Goal: Book appointment/travel/reservation

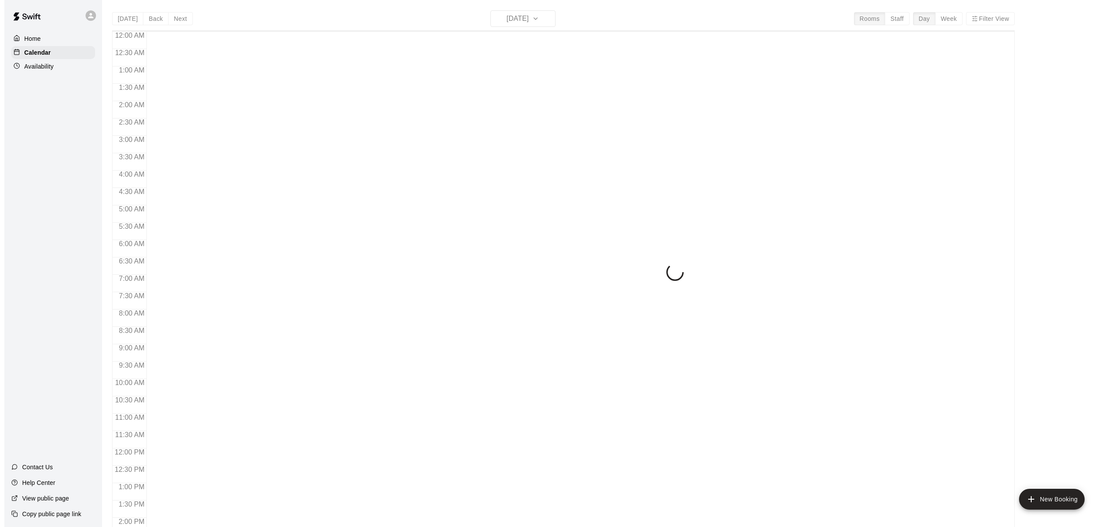
scroll to position [328, 0]
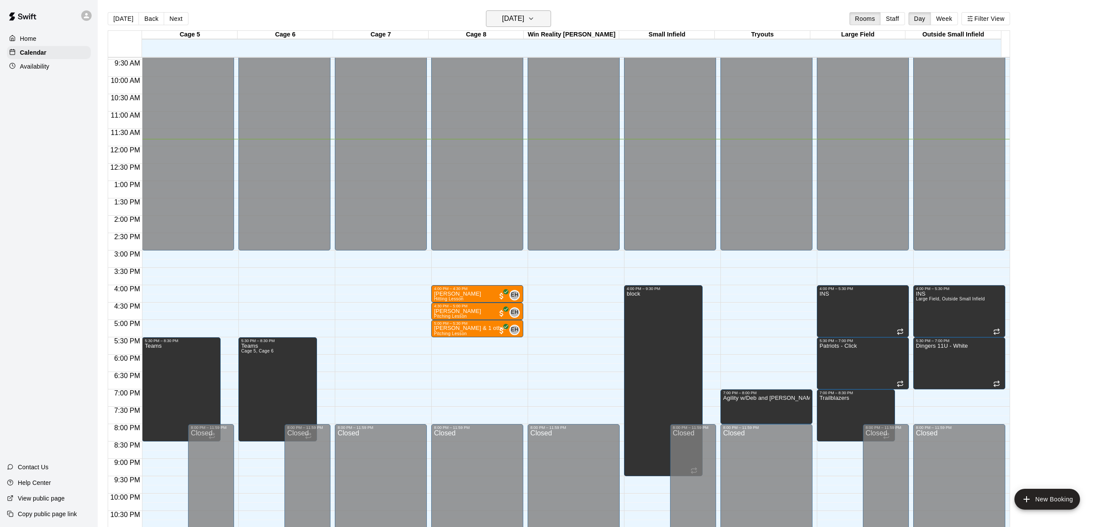
click at [509, 20] on h6 "[DATE]" at bounding box center [513, 19] width 22 height 12
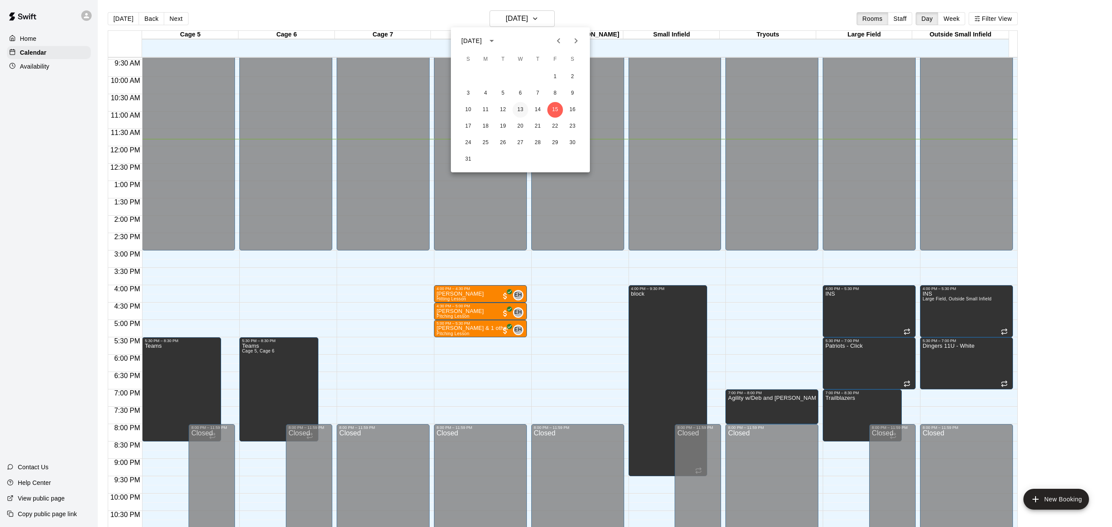
click at [519, 108] on button "13" at bounding box center [521, 110] width 16 height 16
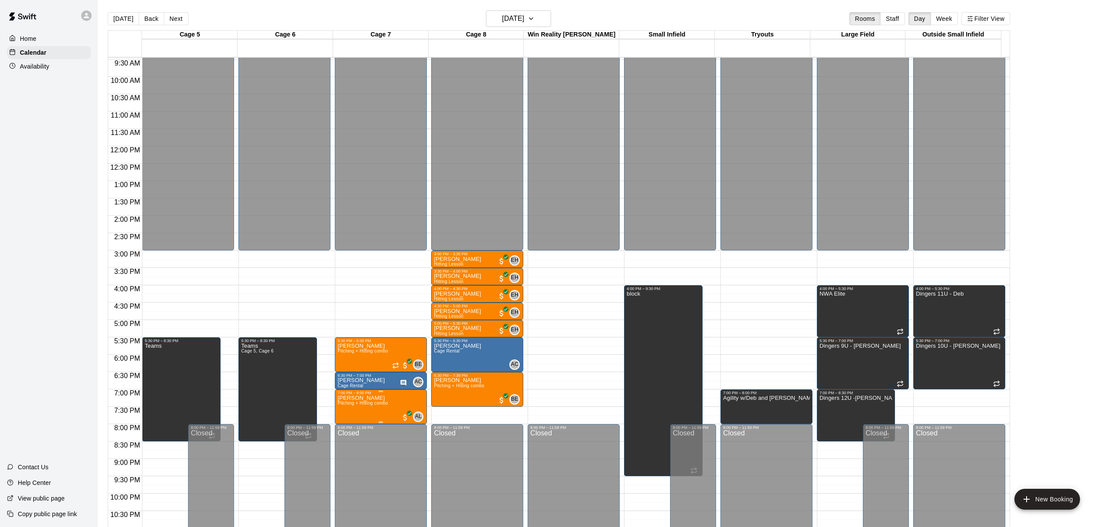
click at [387, 406] on span "Pitching + Hitting combo" at bounding box center [362, 403] width 50 height 5
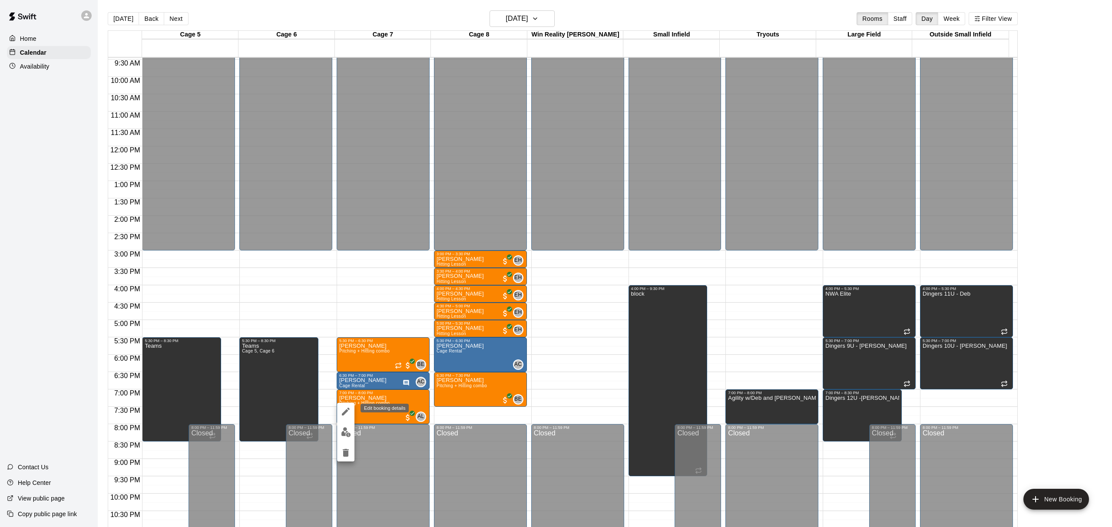
click at [346, 412] on icon "edit" at bounding box center [346, 412] width 8 height 8
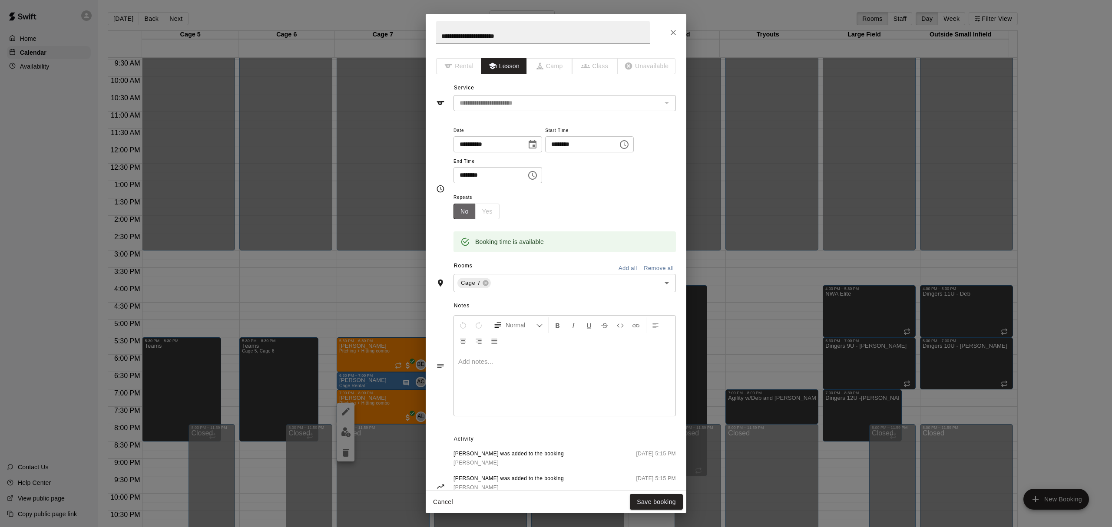
click at [467, 207] on button "No" at bounding box center [464, 212] width 22 height 16
click at [482, 208] on div "No Yes" at bounding box center [476, 212] width 46 height 16
click at [500, 214] on div "Repeats No Yes" at bounding box center [479, 205] width 53 height 27
click at [487, 212] on div "No Yes" at bounding box center [476, 212] width 46 height 16
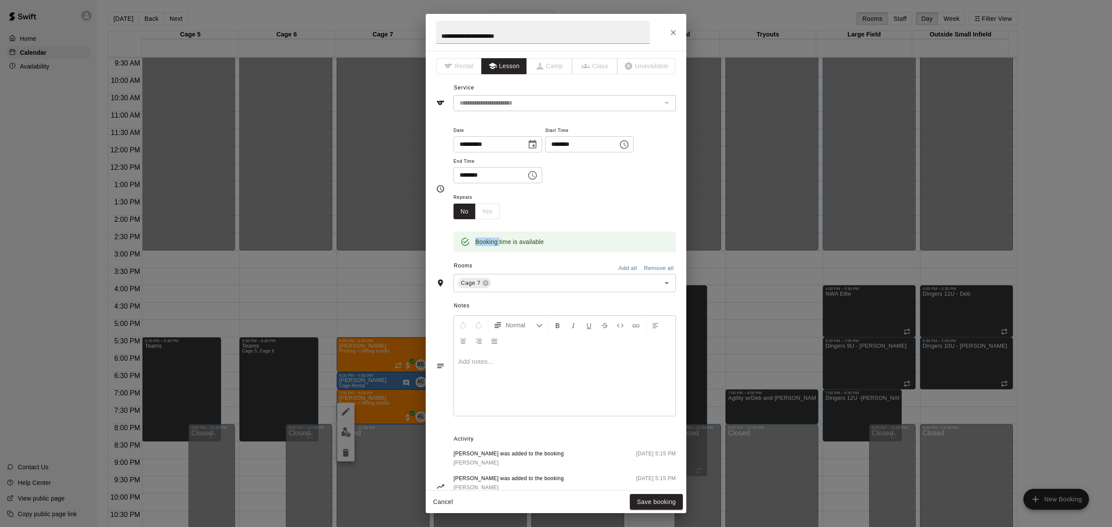
click at [669, 30] on icon "Close" at bounding box center [673, 32] width 9 height 9
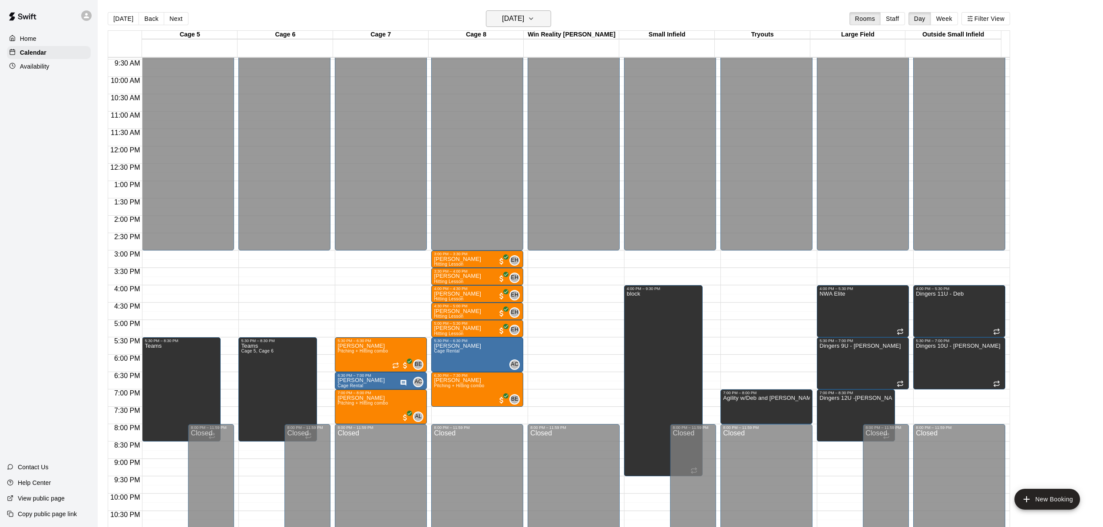
click at [535, 18] on icon "button" at bounding box center [531, 18] width 7 height 10
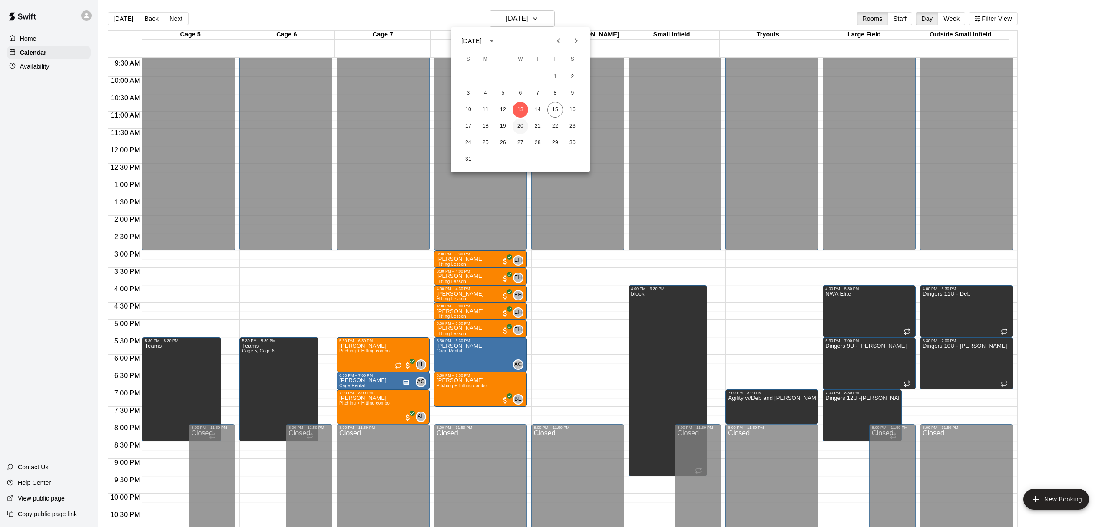
click at [523, 124] on button "20" at bounding box center [521, 127] width 16 height 16
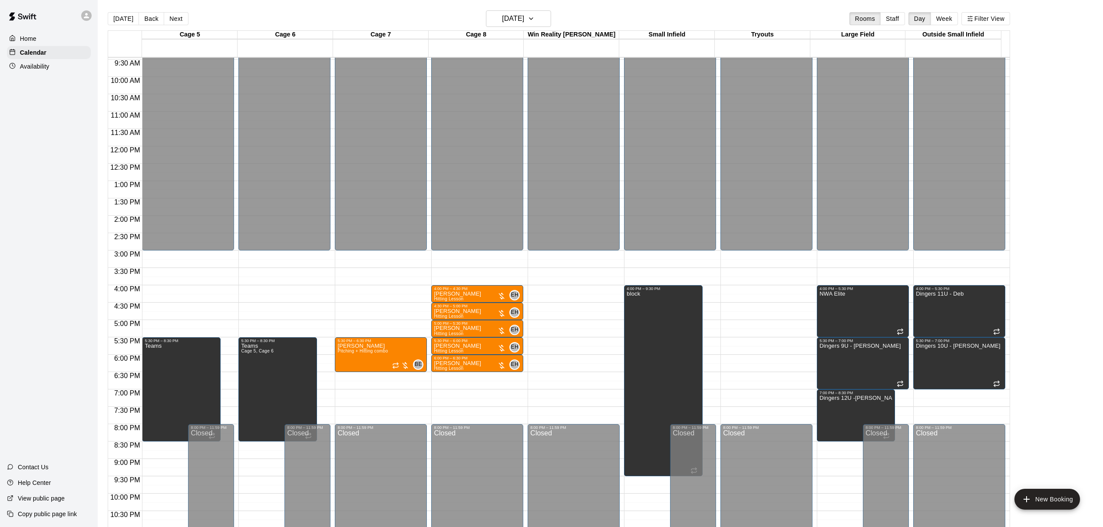
click at [363, 393] on div "12:00 AM – 3:00 PM Closed 5:30 PM – 6:30 PM [PERSON_NAME] + Hitting combo BE 0 …" at bounding box center [381, 146] width 92 height 834
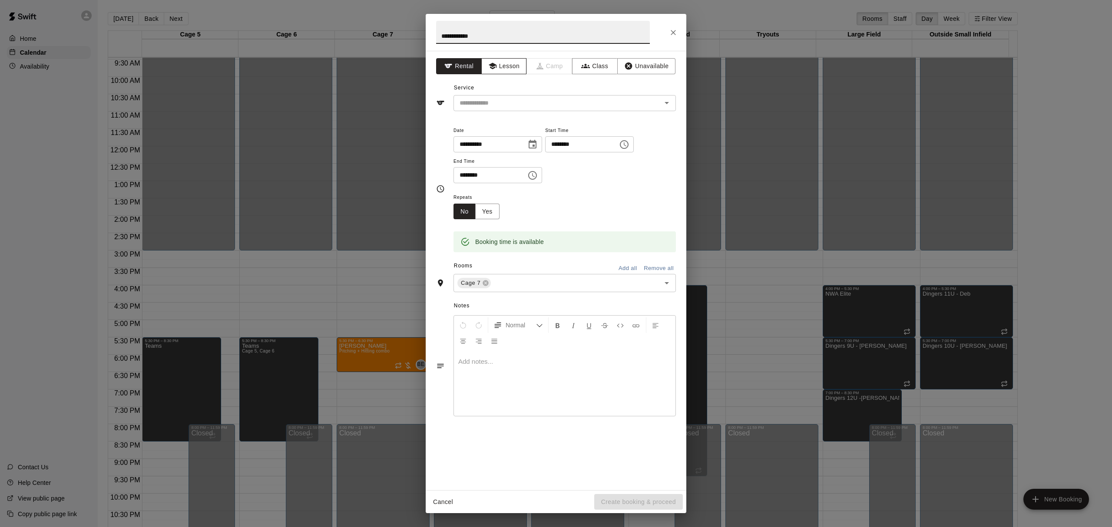
type input "**********"
click at [508, 62] on button "Lesson" at bounding box center [504, 66] width 46 height 16
click at [519, 98] on input "text" at bounding box center [552, 103] width 192 height 11
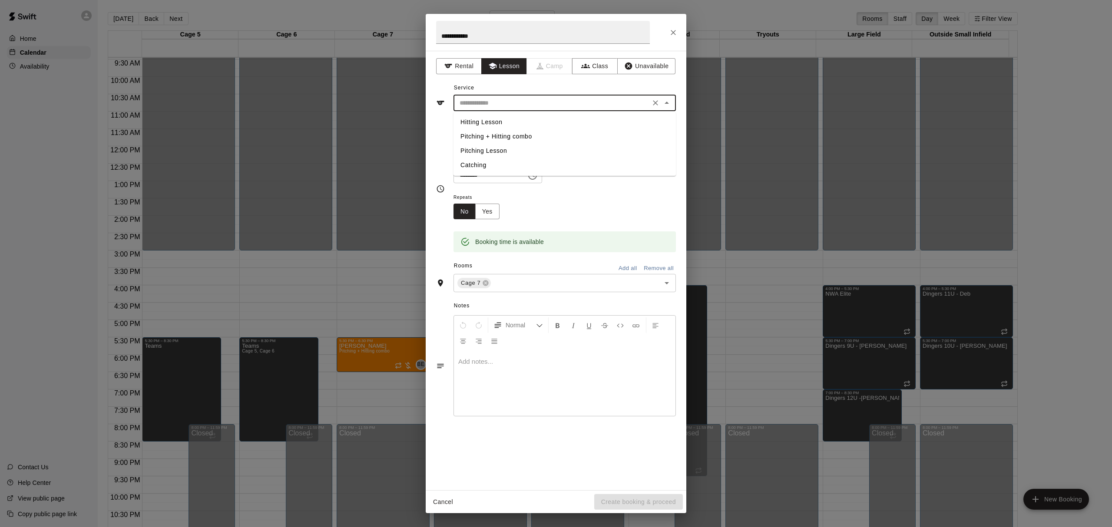
click at [517, 134] on li "Pitching + Hitting combo" at bounding box center [564, 136] width 222 height 14
type input "**********"
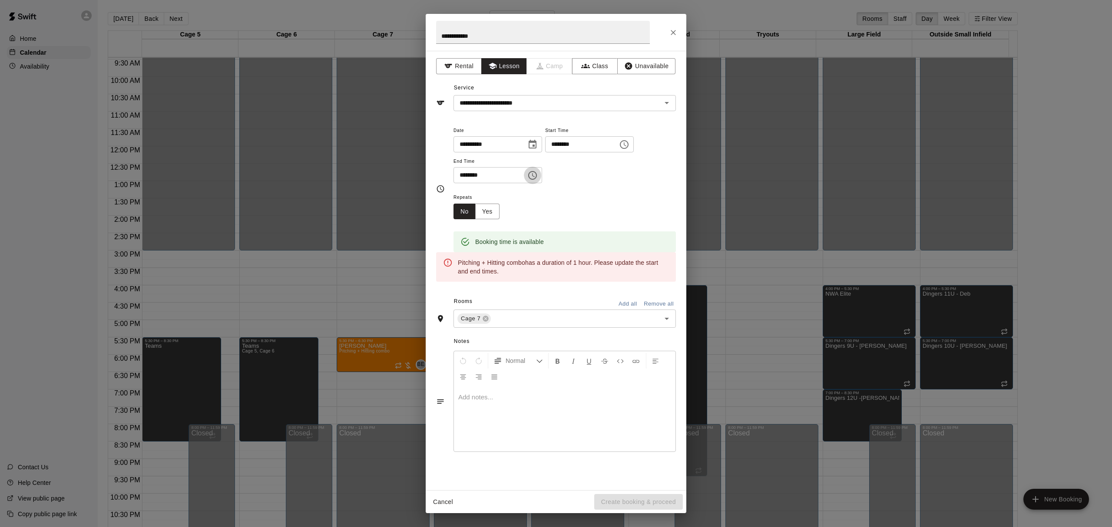
click at [538, 177] on icon "Choose time, selected time is 7:30 PM" at bounding box center [532, 175] width 10 height 10
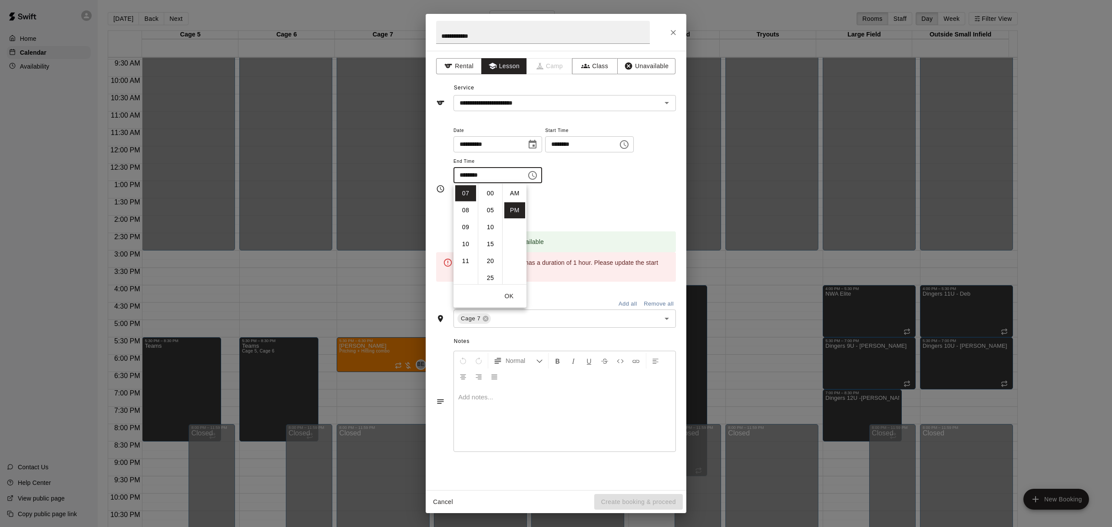
scroll to position [16, 0]
click at [466, 211] on li "08" at bounding box center [465, 210] width 21 height 16
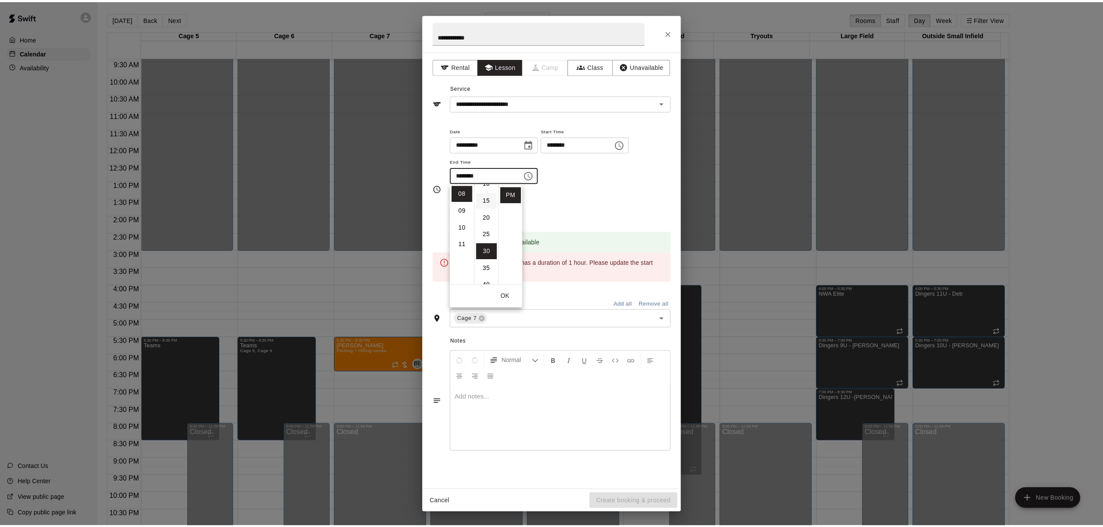
scroll to position [0, 0]
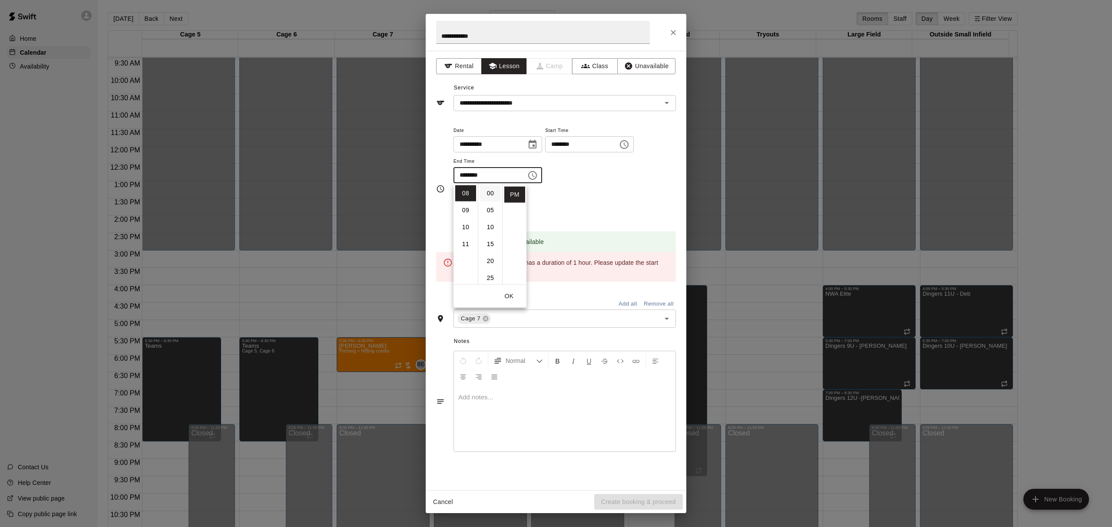
click at [492, 195] on li "00" at bounding box center [490, 193] width 21 height 16
type input "********"
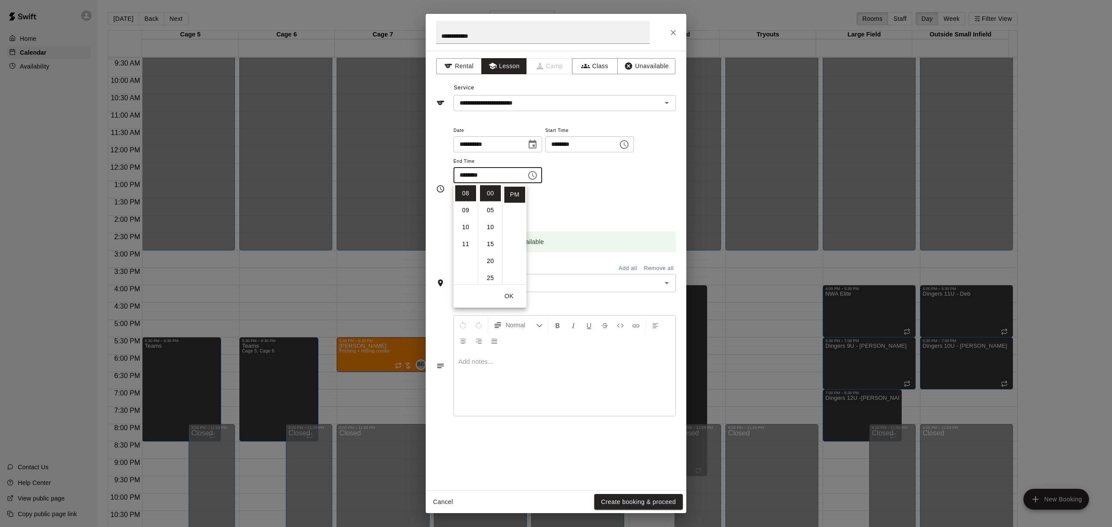
click at [629, 187] on div "**********" at bounding box center [564, 158] width 222 height 67
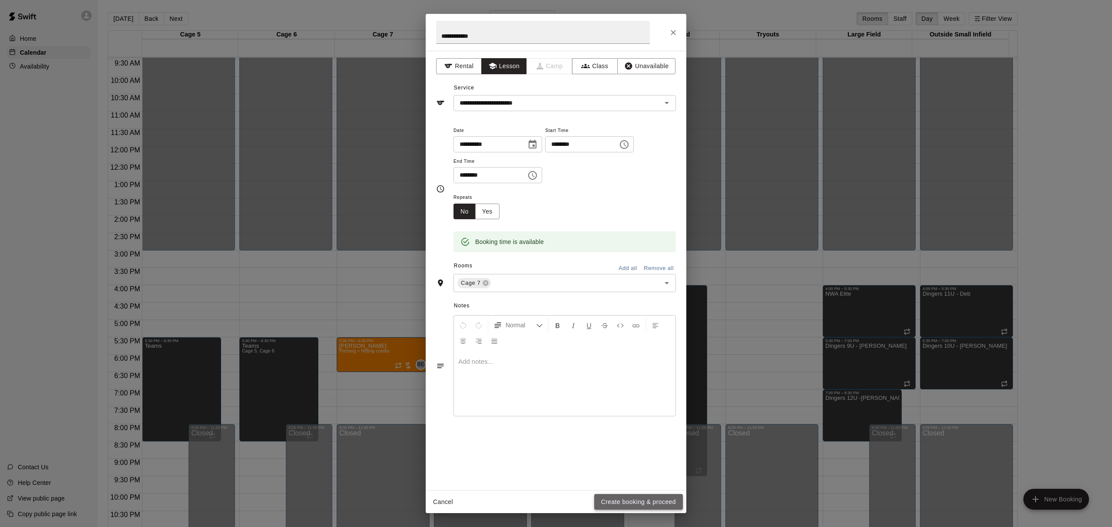
click at [619, 504] on button "Create booking & proceed" at bounding box center [638, 502] width 89 height 16
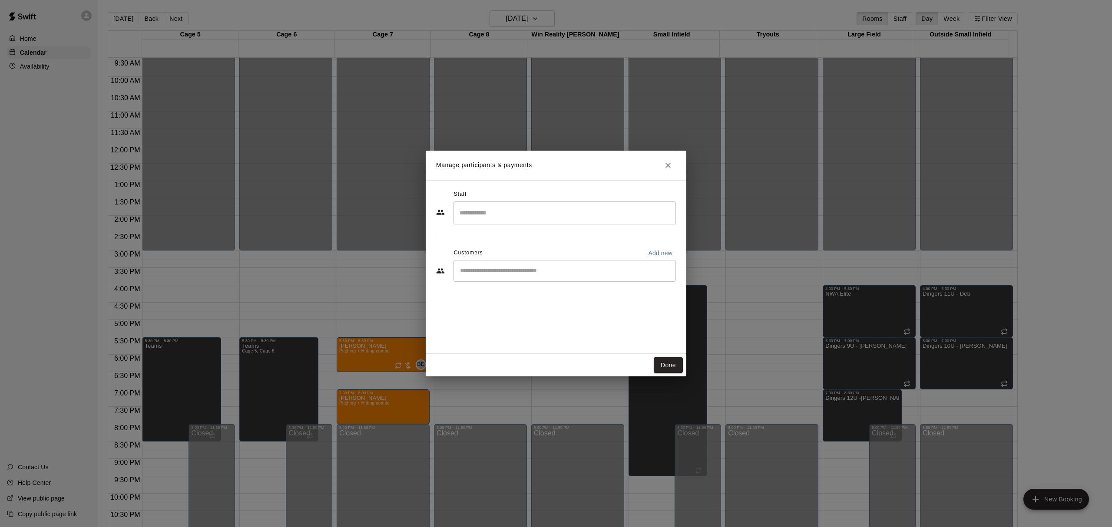
click at [470, 218] on input "Search staff" at bounding box center [564, 212] width 215 height 15
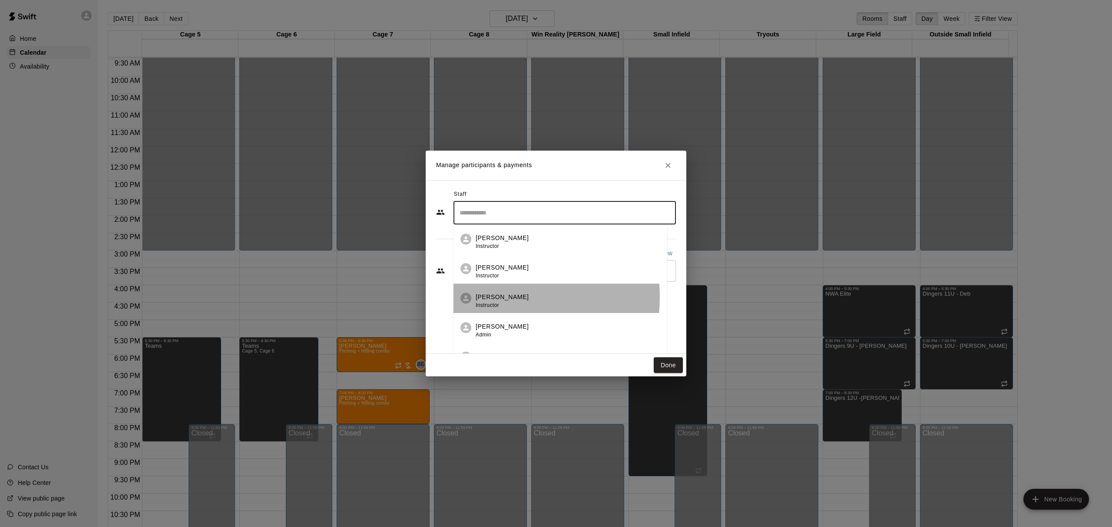
click at [501, 298] on p "[PERSON_NAME]" at bounding box center [502, 297] width 53 height 9
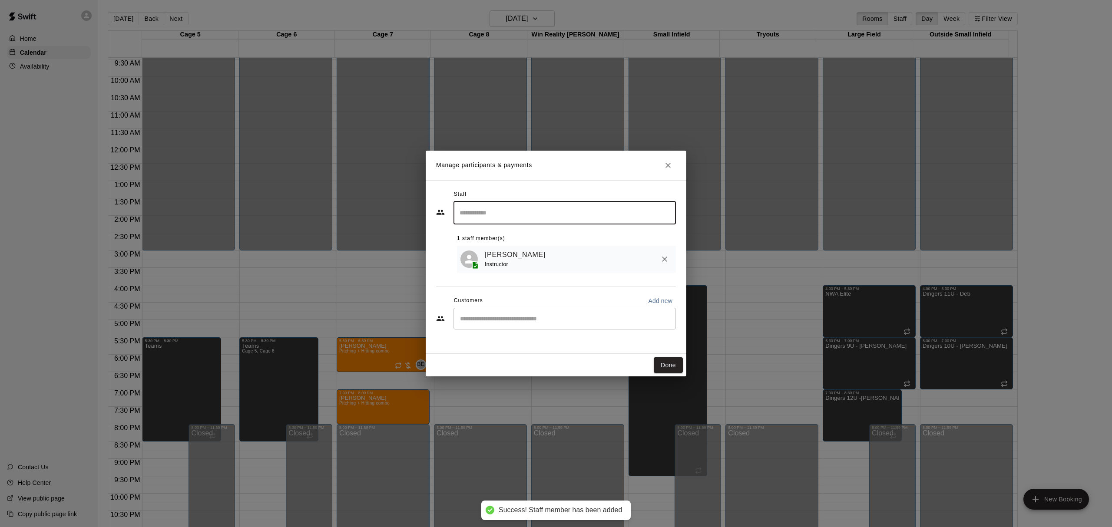
click at [489, 322] on input "Start typing to search customers..." at bounding box center [564, 318] width 215 height 9
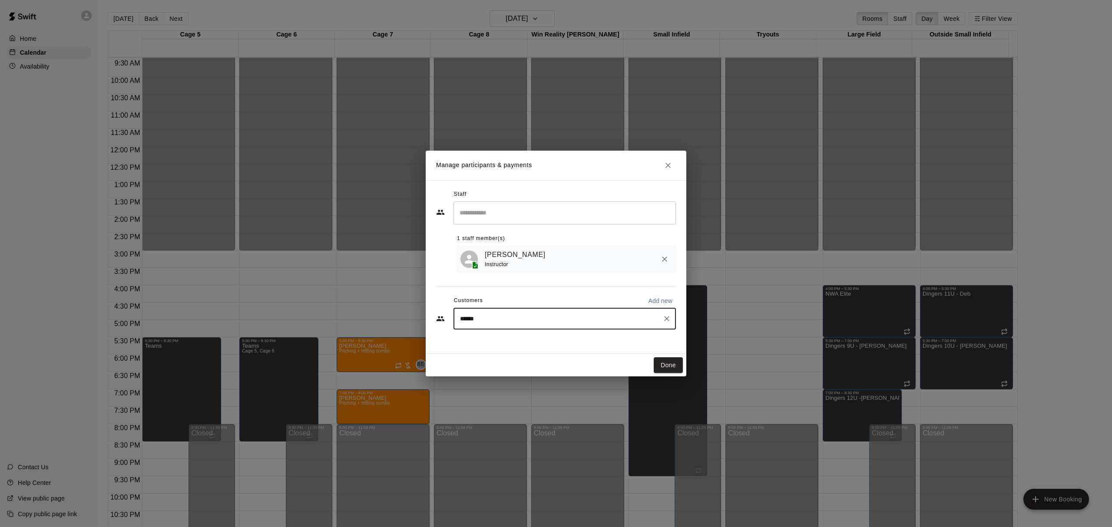
type input "*******"
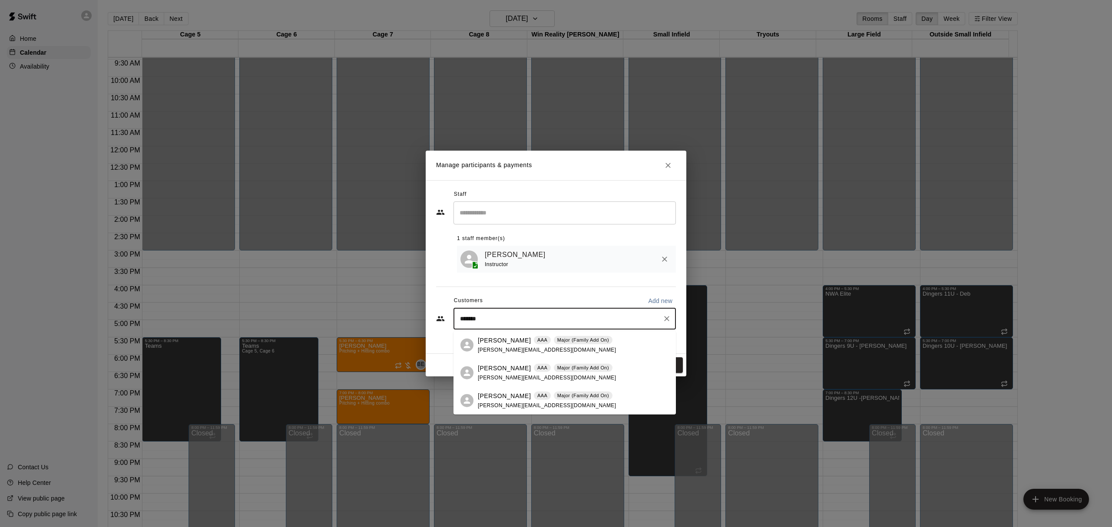
click at [497, 372] on div "[PERSON_NAME] AAA Major (Family Add On) [PERSON_NAME][EMAIL_ADDRESS][DOMAIN_NAM…" at bounding box center [547, 373] width 138 height 19
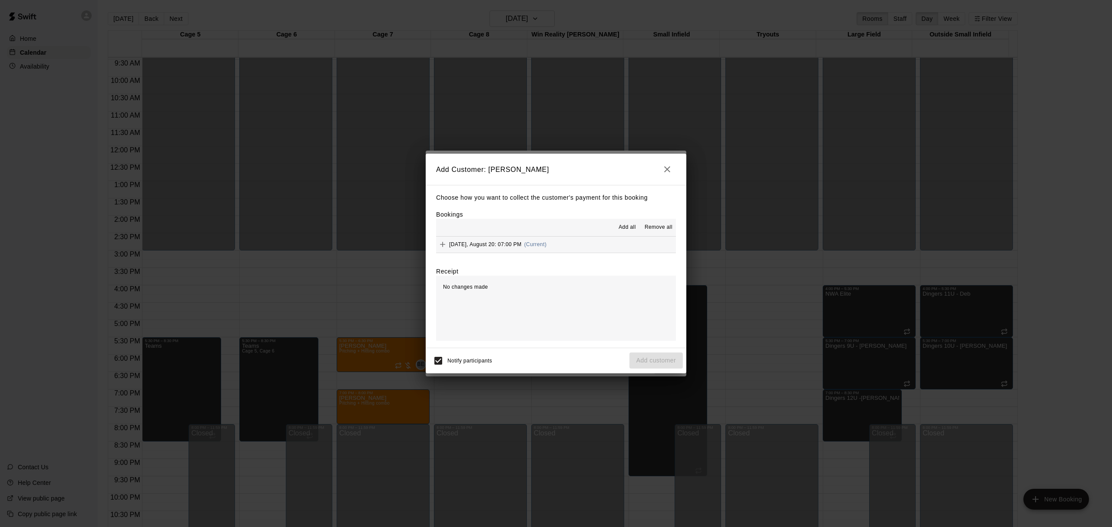
click at [624, 225] on span "Add all" at bounding box center [626, 227] width 17 height 9
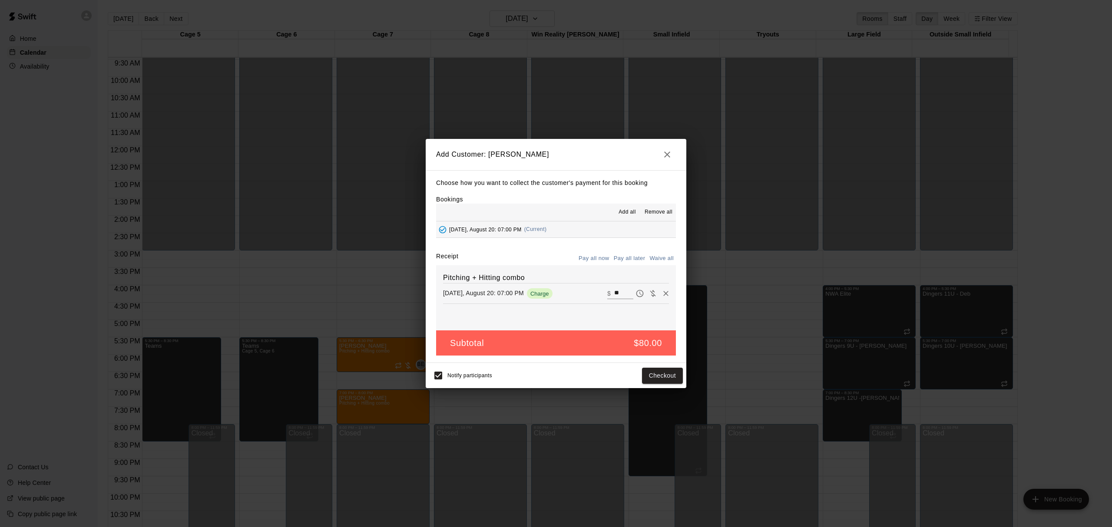
click at [629, 261] on button "Pay all later" at bounding box center [630, 258] width 36 height 13
click at [666, 379] on button "Add customer" at bounding box center [655, 376] width 53 height 16
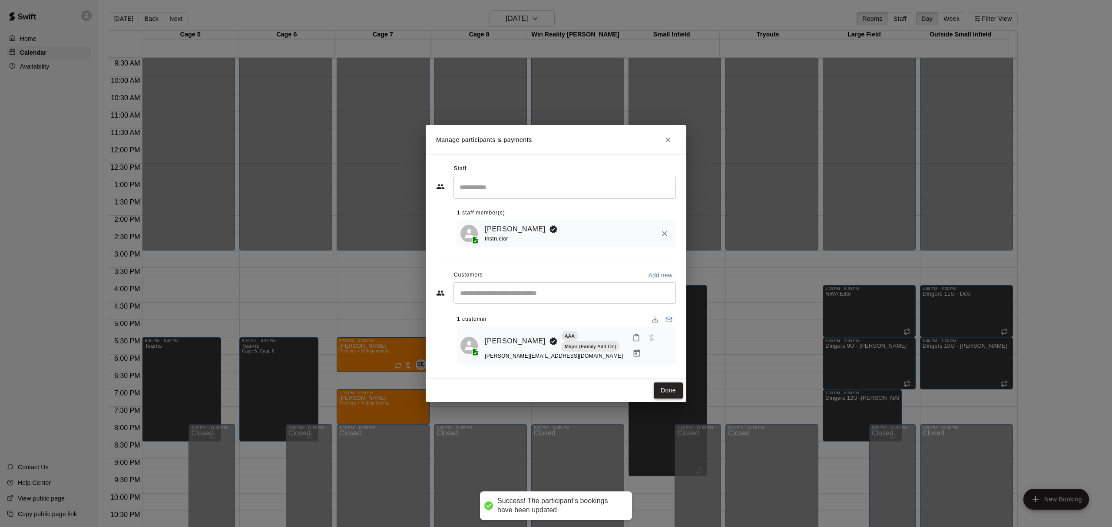
click at [677, 392] on button "Done" at bounding box center [668, 391] width 29 height 16
